Goal: Information Seeking & Learning: Learn about a topic

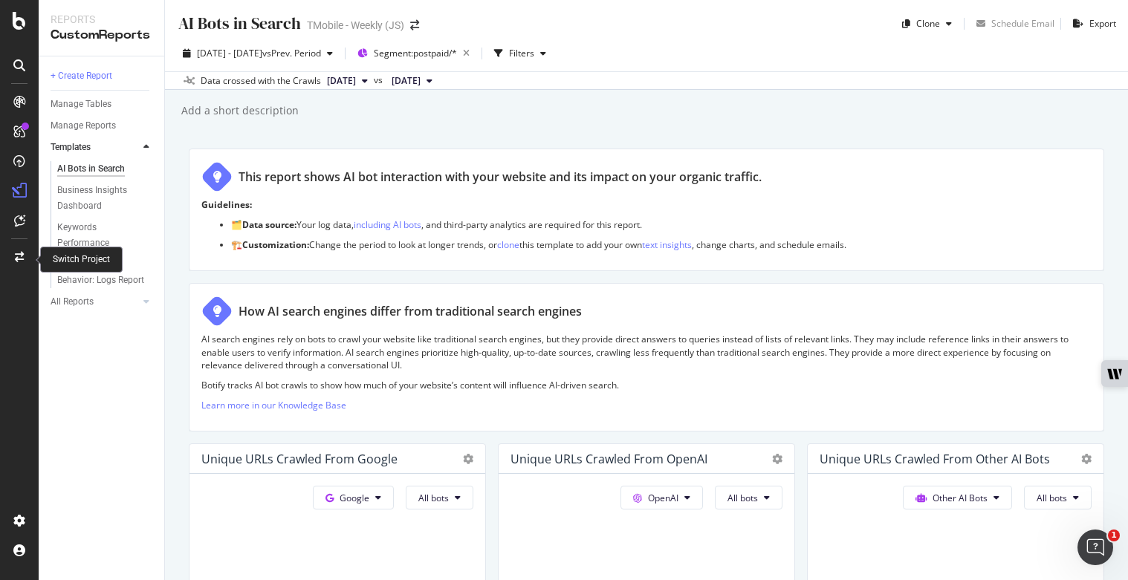
click at [22, 253] on icon at bounding box center [19, 257] width 9 height 10
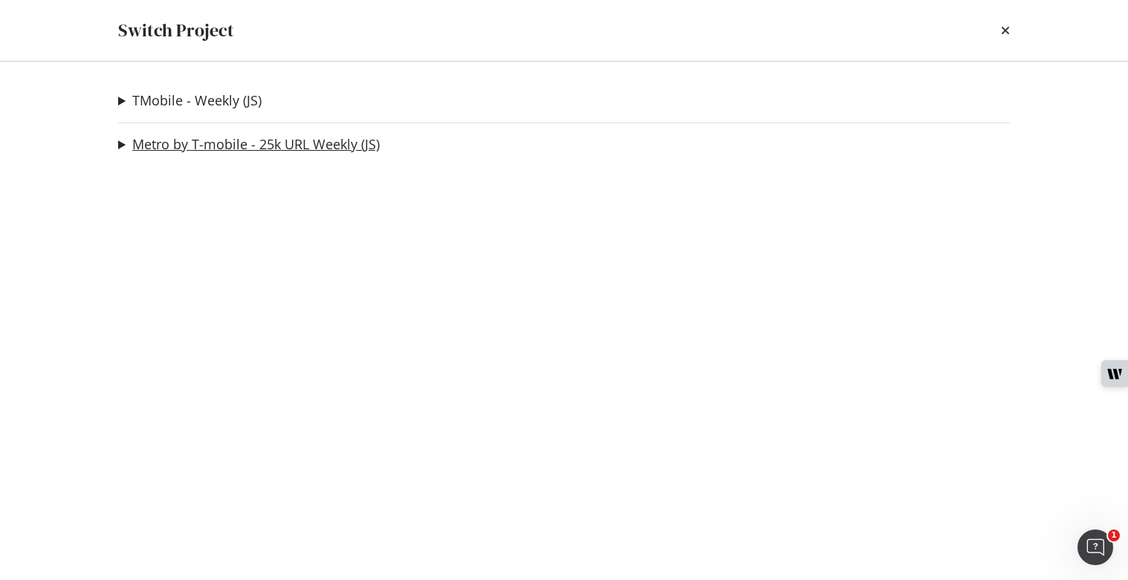
click at [213, 146] on link "Metro by T-mobile - 25k URL Weekly (JS)" at bounding box center [255, 145] width 247 height 16
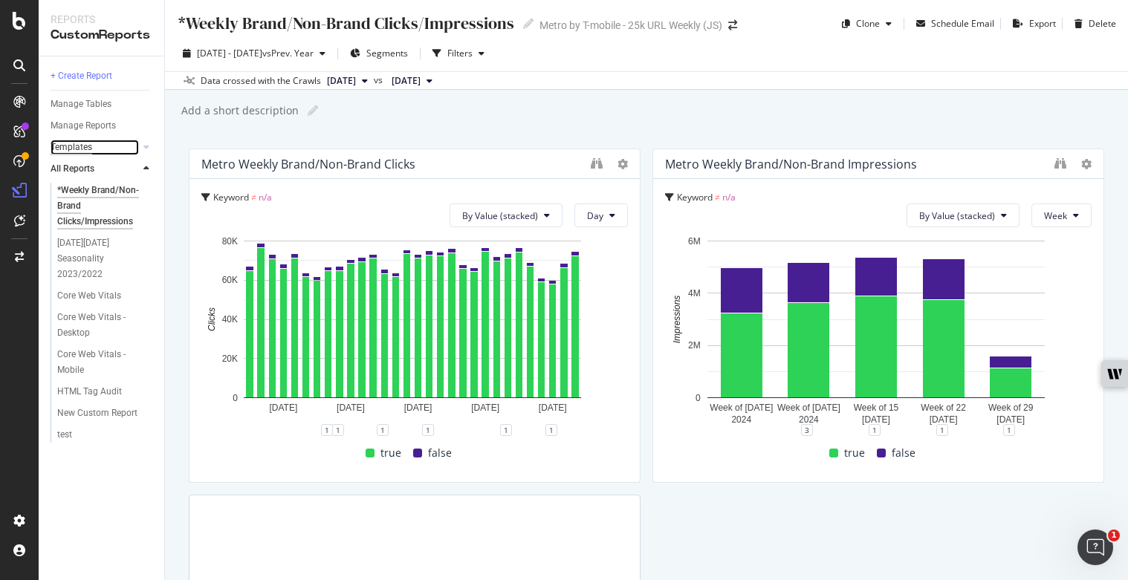
click at [84, 143] on div "Templates" at bounding box center [72, 148] width 42 height 16
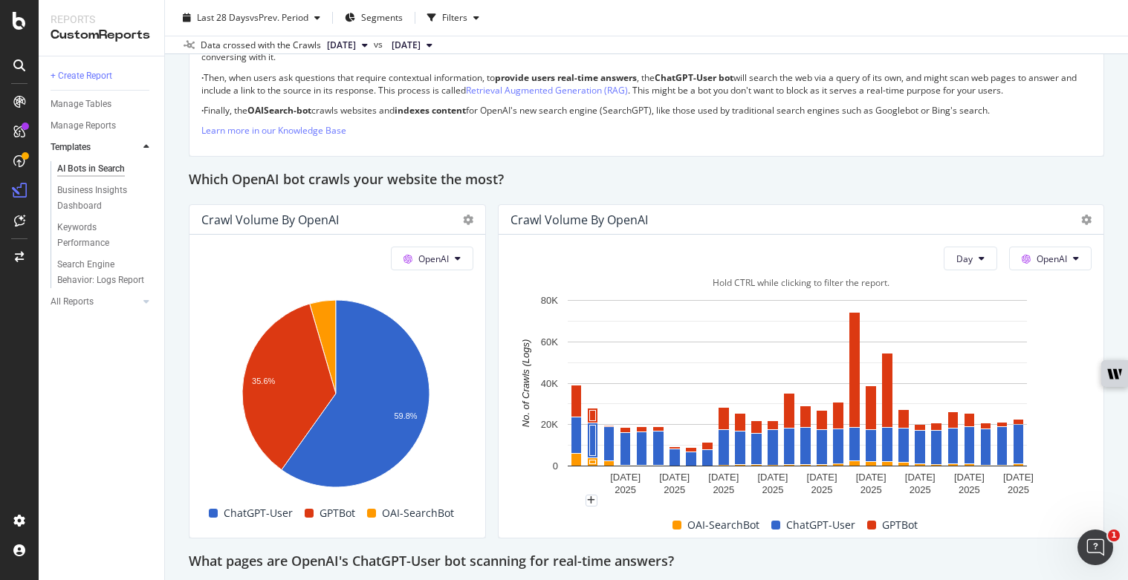
scroll to position [1330, 0]
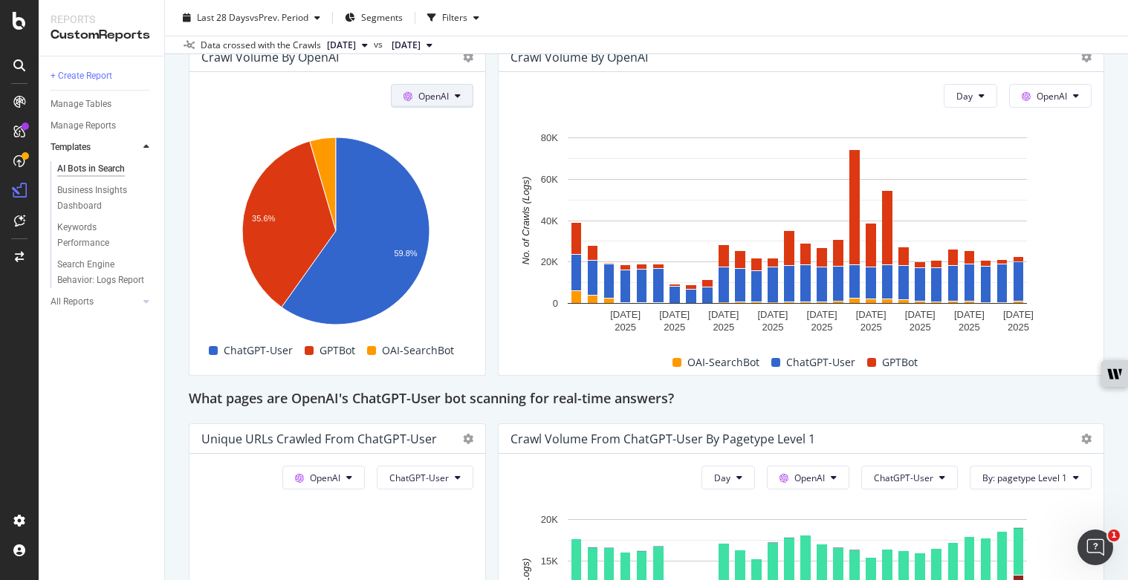
click at [446, 93] on button "OpenAI" at bounding box center [432, 96] width 82 height 24
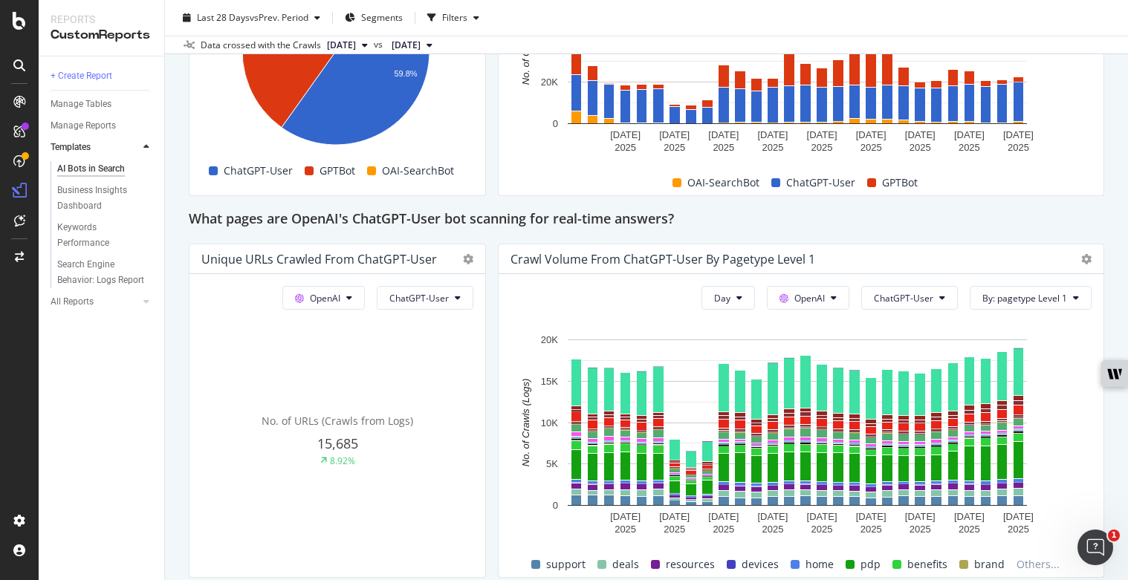
scroll to position [1545, 0]
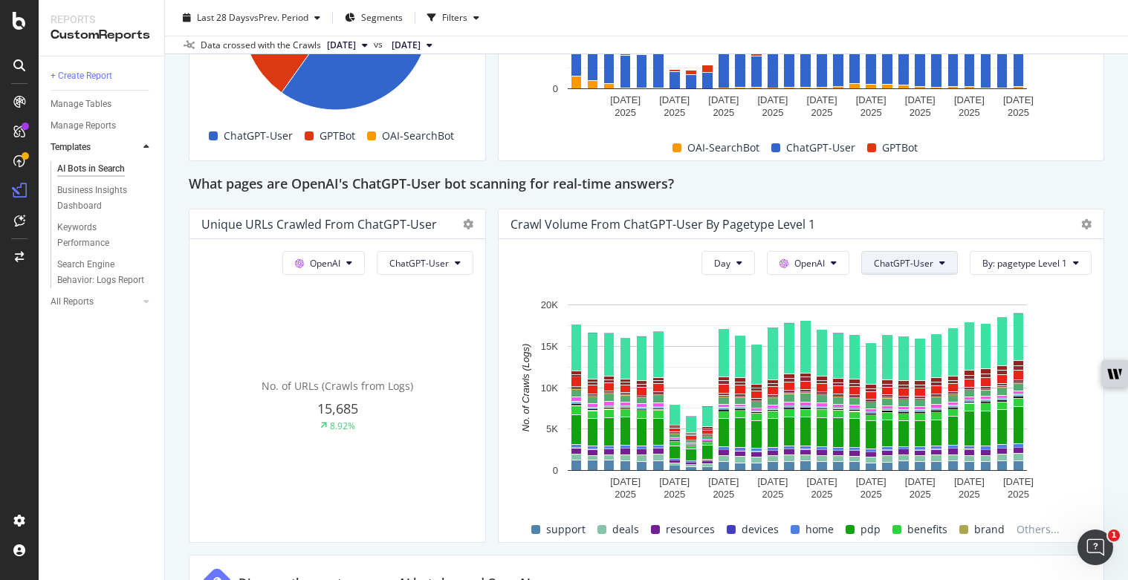
click at [933, 268] on button "ChatGPT-User" at bounding box center [909, 263] width 97 height 24
click at [914, 206] on div "This report shows AI bot interaction with your website and its impact on your o…" at bounding box center [646, 61] width 915 height 2915
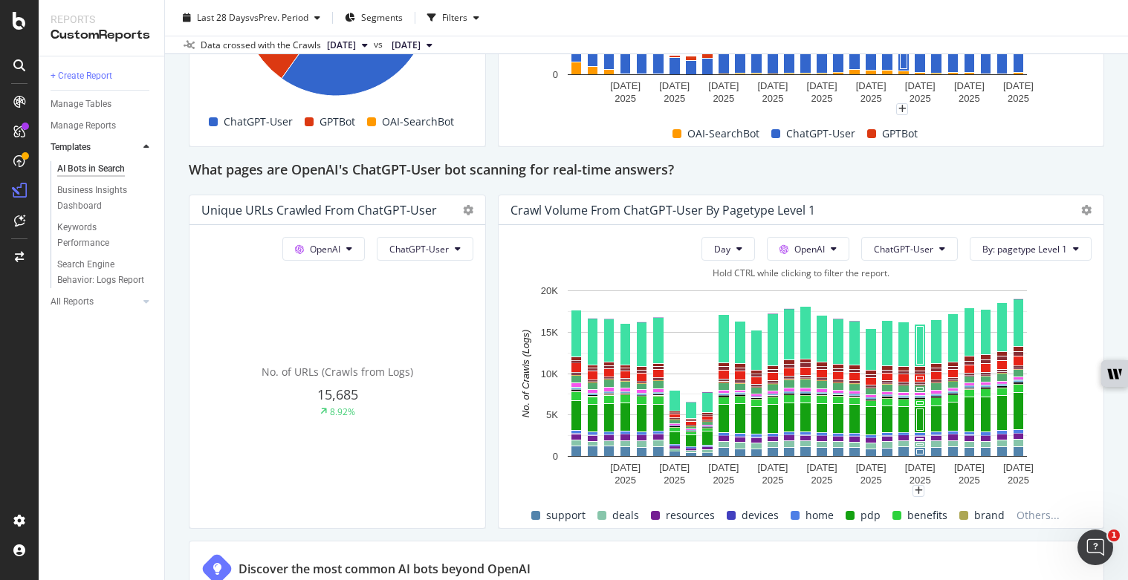
scroll to position [1572, 0]
